Goal: Task Accomplishment & Management: Manage account settings

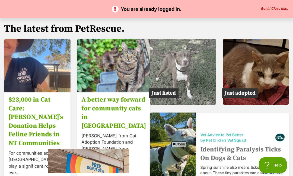
scroll to position [815, 0]
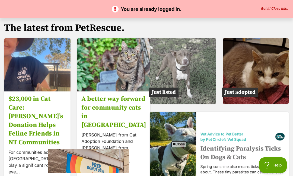
click at [199, 78] on img at bounding box center [183, 71] width 67 height 67
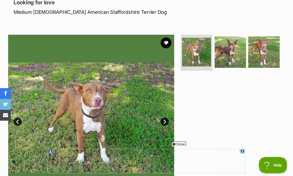
click at [233, 52] on img at bounding box center [231, 52] width 32 height 32
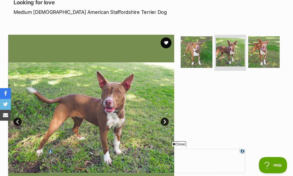
click at [267, 51] on img at bounding box center [265, 52] width 32 height 32
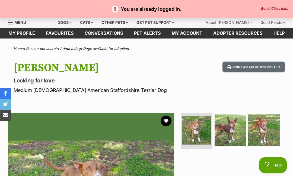
click at [192, 35] on link "My account" at bounding box center [188, 33] width 42 height 11
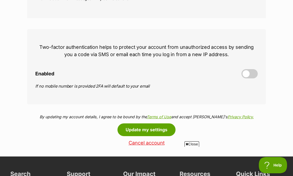
scroll to position [219, 0]
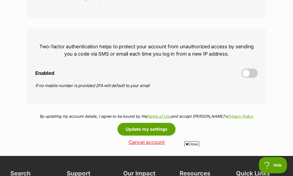
click at [143, 131] on button "Update my settings" at bounding box center [147, 129] width 58 height 12
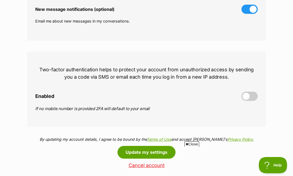
scroll to position [195, 0]
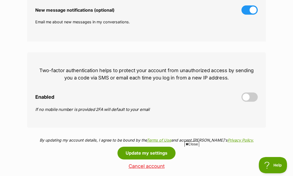
click at [143, 157] on button "Update my settings" at bounding box center [147, 153] width 58 height 12
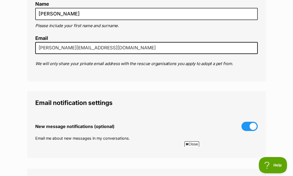
scroll to position [93, 0]
